Goal: Register for event/course

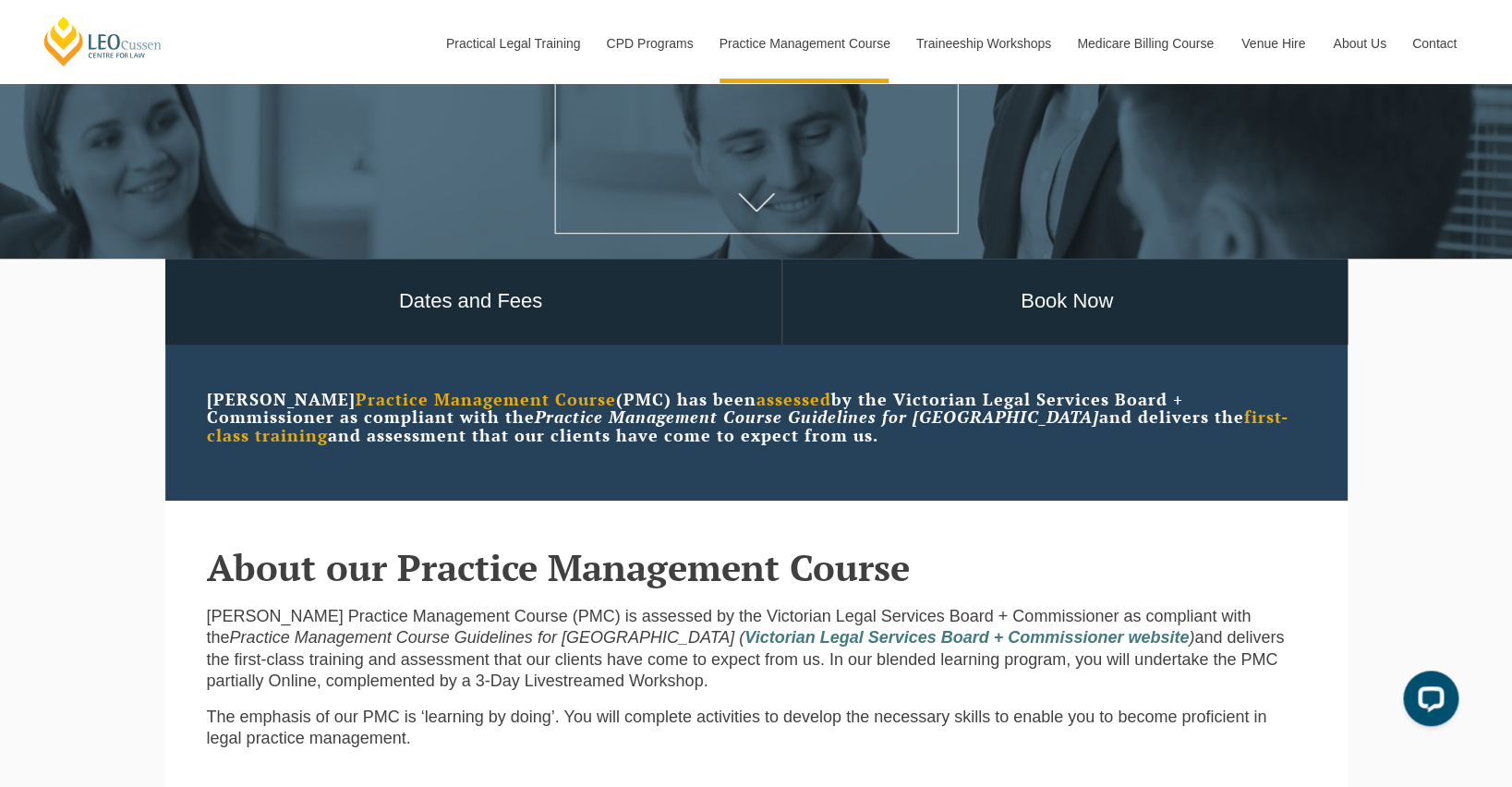
scroll to position [340, 0]
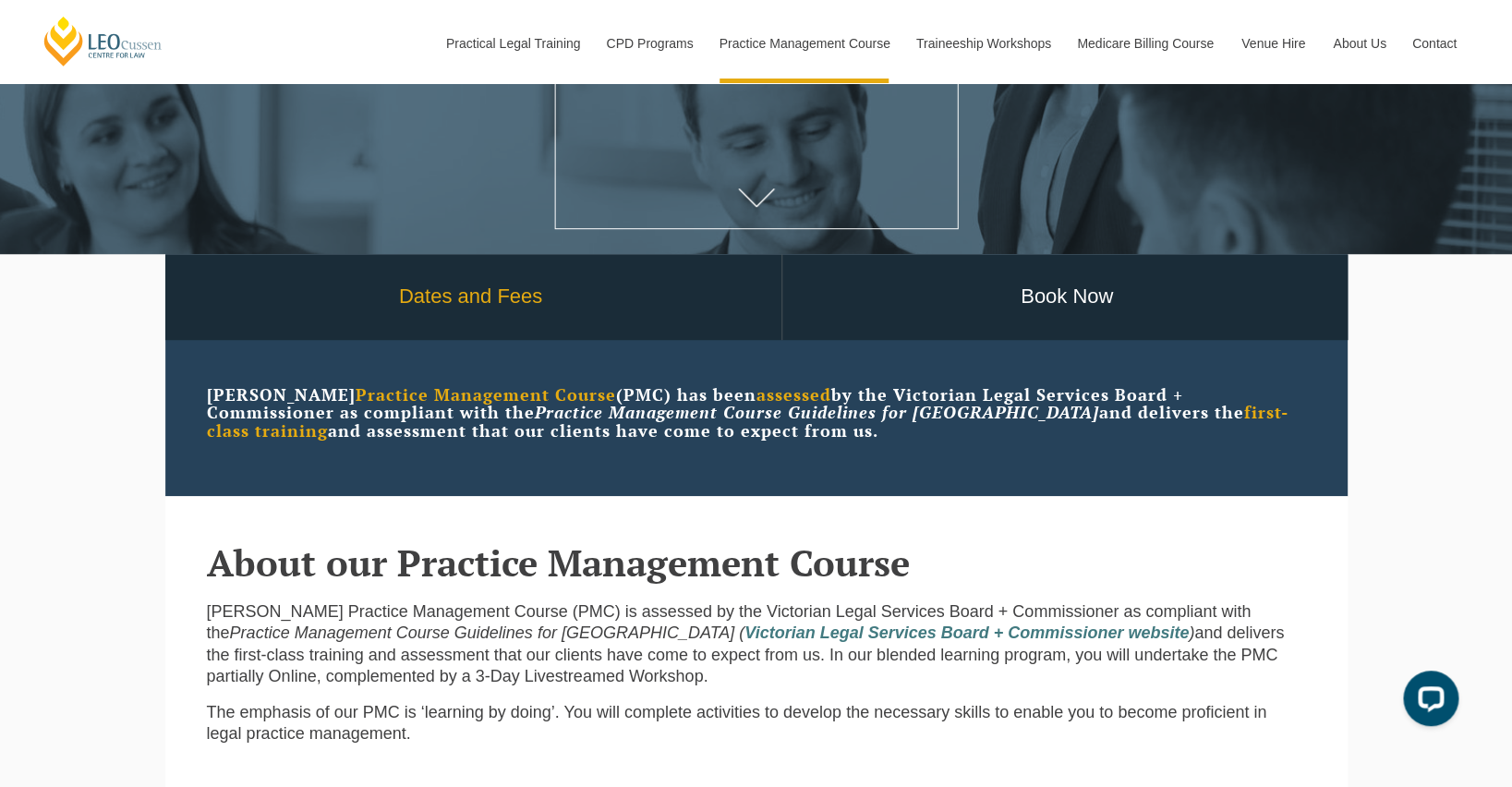
click at [442, 323] on link "Dates and Fees" at bounding box center [471, 297] width 621 height 86
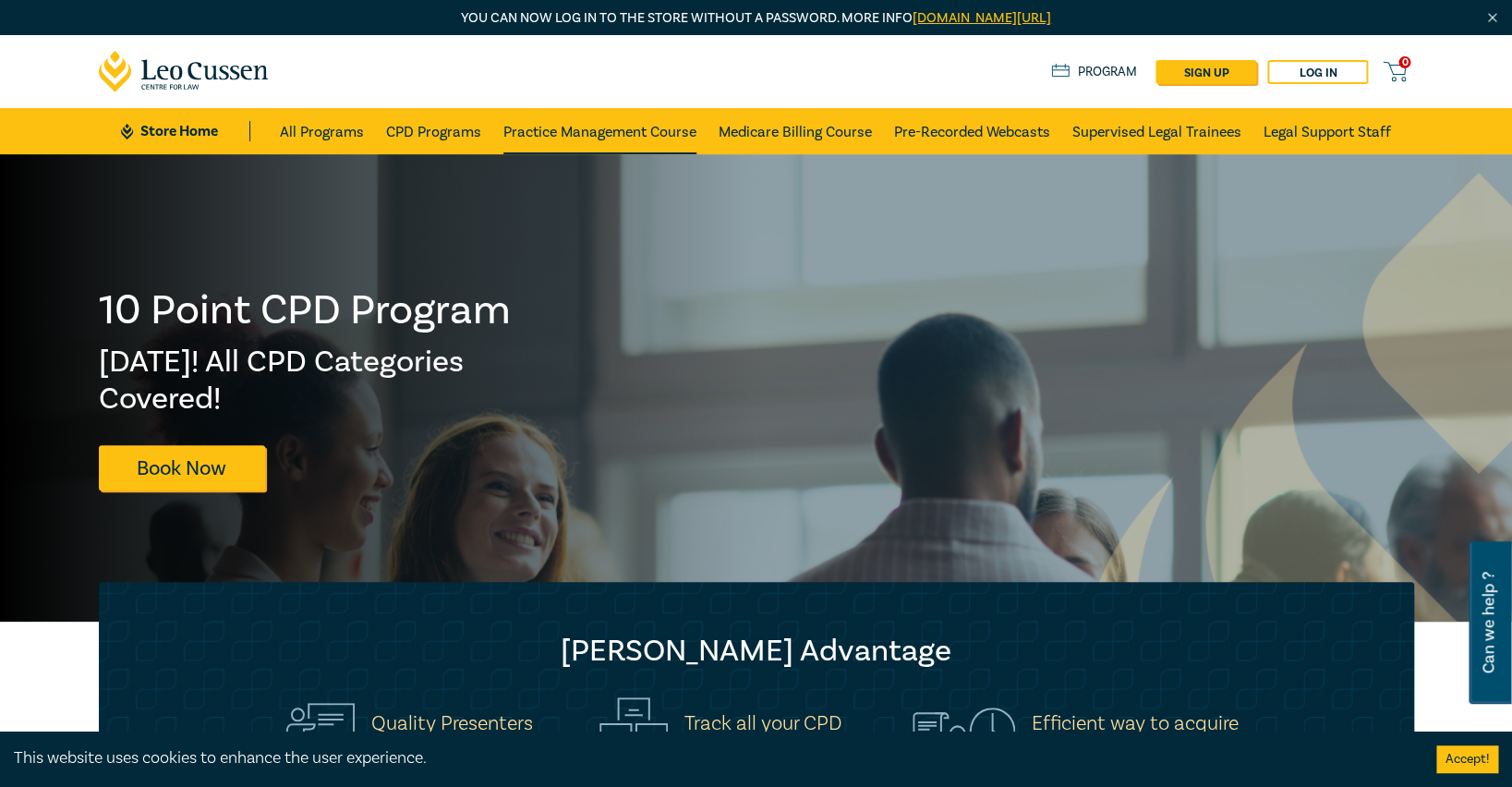
click at [643, 128] on link "Practice Management Course" at bounding box center [600, 131] width 193 height 46
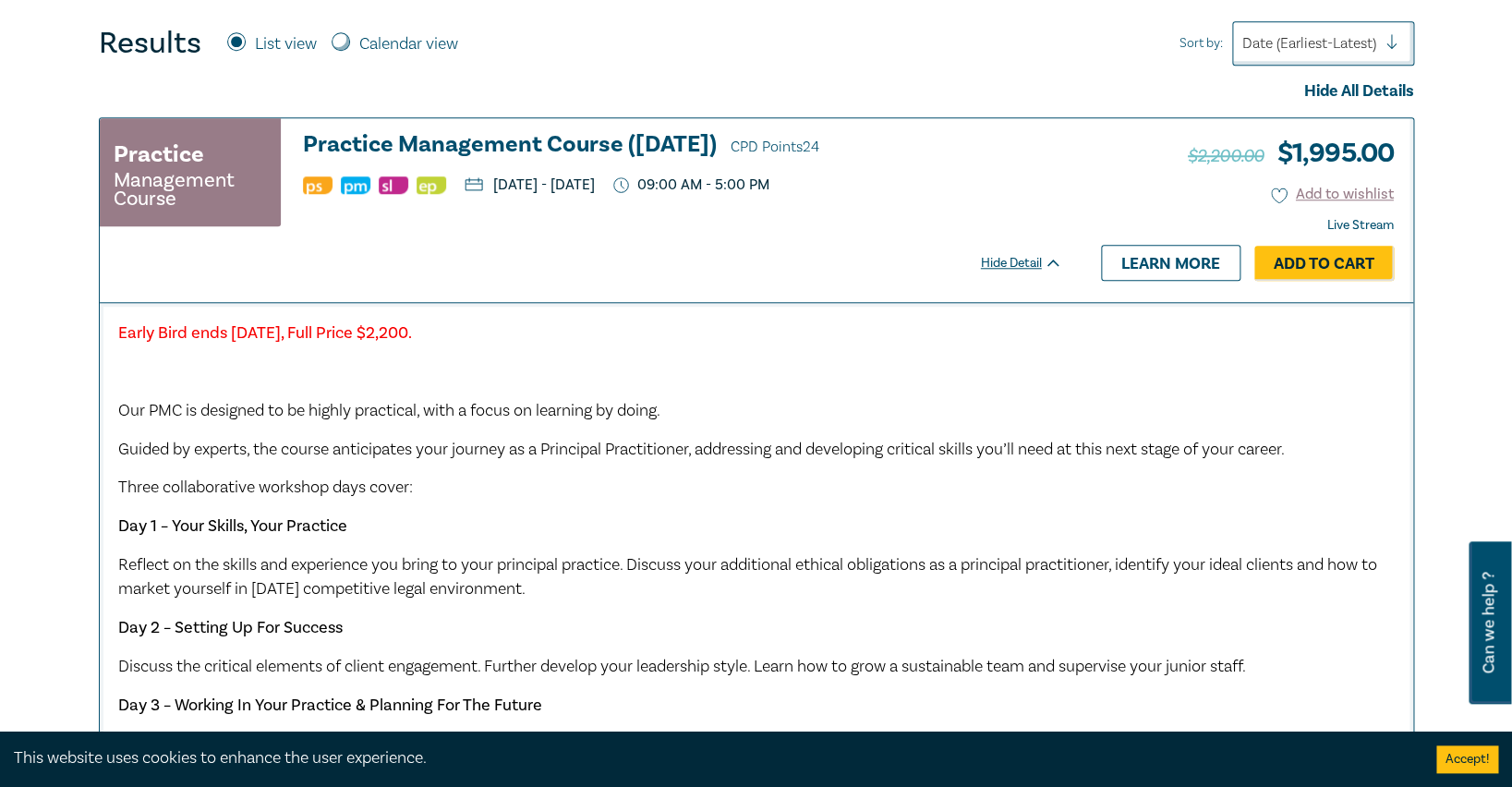
scroll to position [605, 0]
